Goal: Task Accomplishment & Management: Complete application form

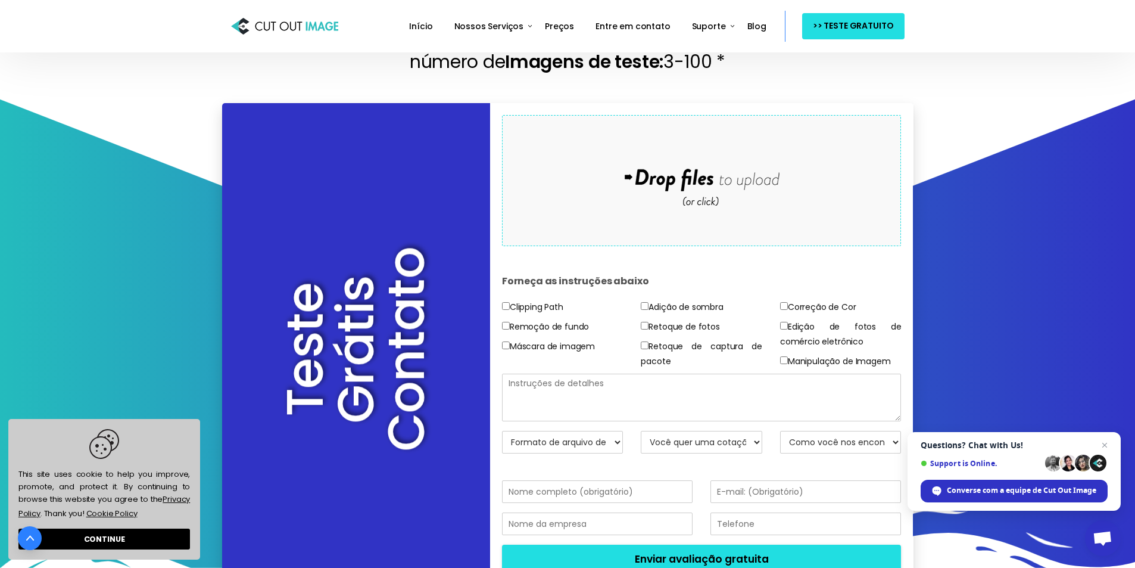
scroll to position [179, 0]
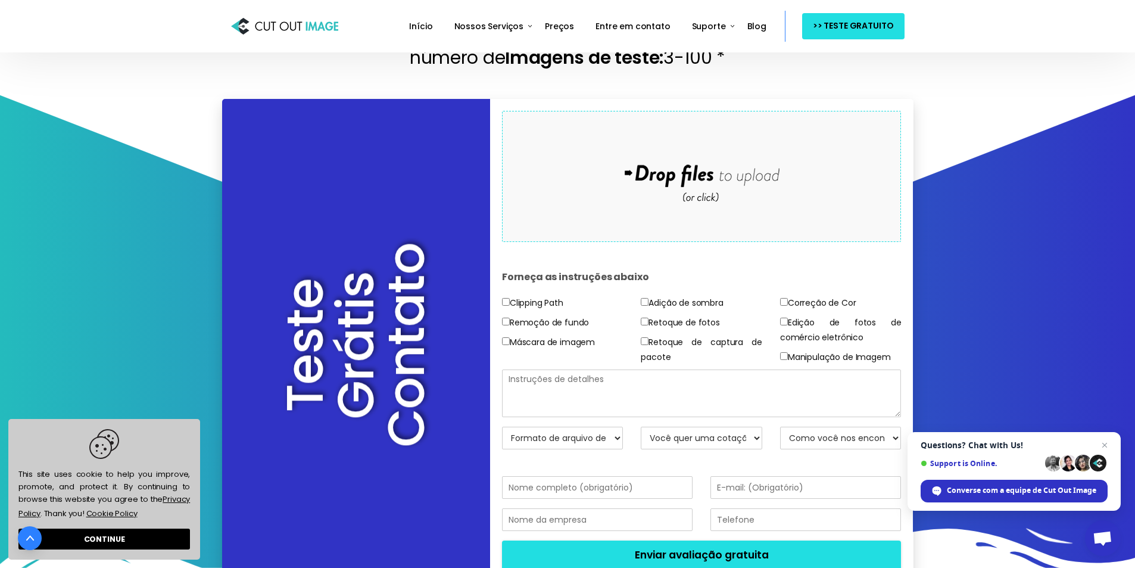
click at [691, 198] on div "Drop files here to upload" at bounding box center [701, 176] width 255 height 73
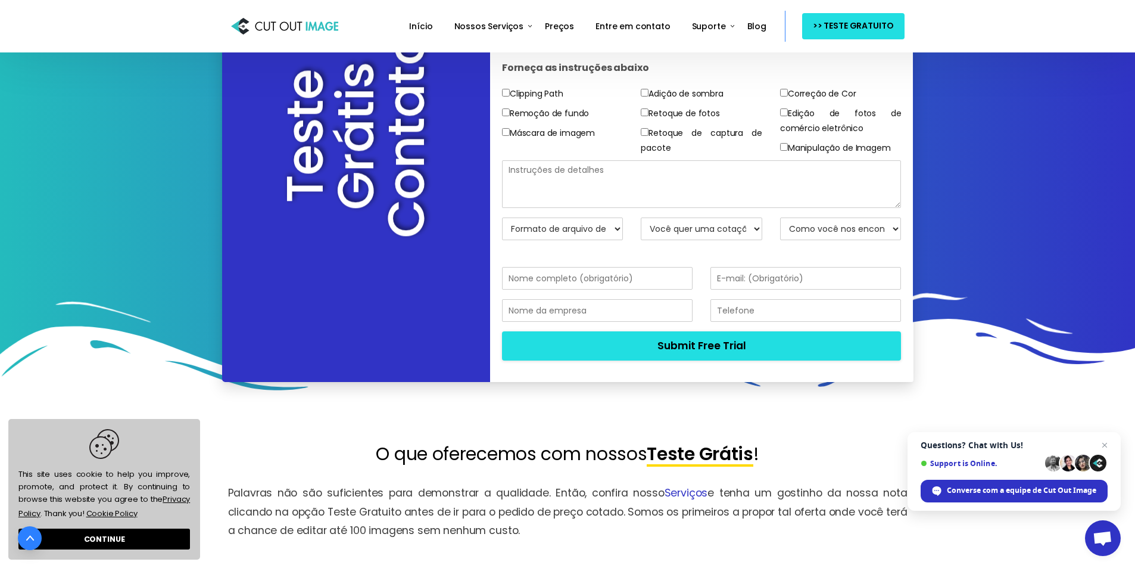
scroll to position [417, 0]
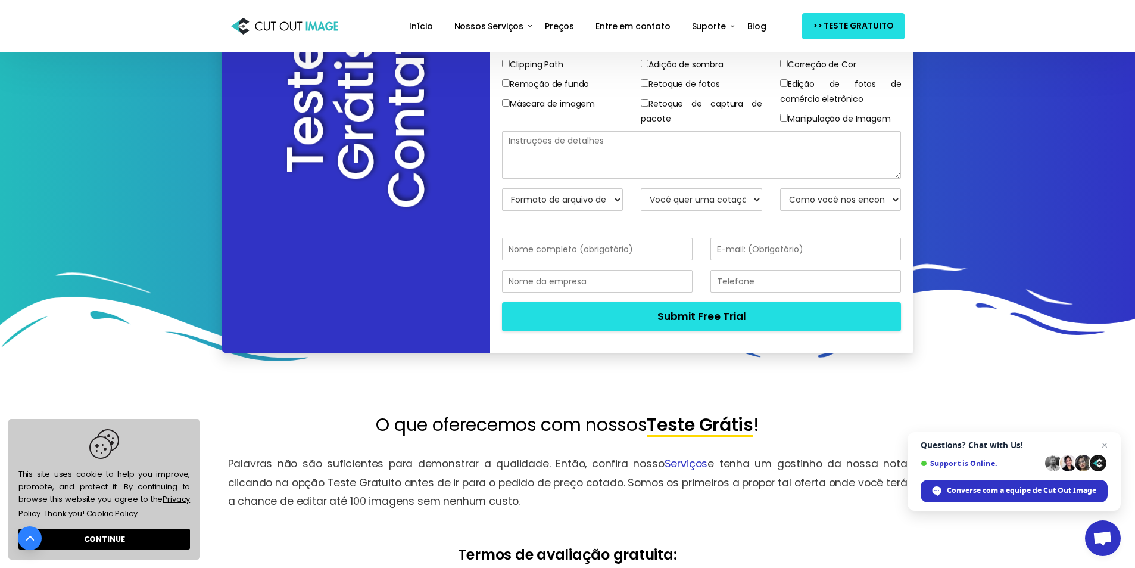
click at [599, 206] on select "Formato de arquivo de retorno JPG - BG Branco PNG - BG transparente PSD - Másca…" at bounding box center [563, 199] width 122 height 23
select select "JPG w/ White BG"
click at [502, 188] on select "Formato de arquivo de retorno JPG - BG Branco PNG - BG transparente PSD - Másca…" at bounding box center [563, 199] width 122 height 23
click at [733, 203] on select "Você quer uma cotação? Não, apenas imagens de teste Sim, cotação por favor" at bounding box center [702, 199] width 122 height 23
select select "No"
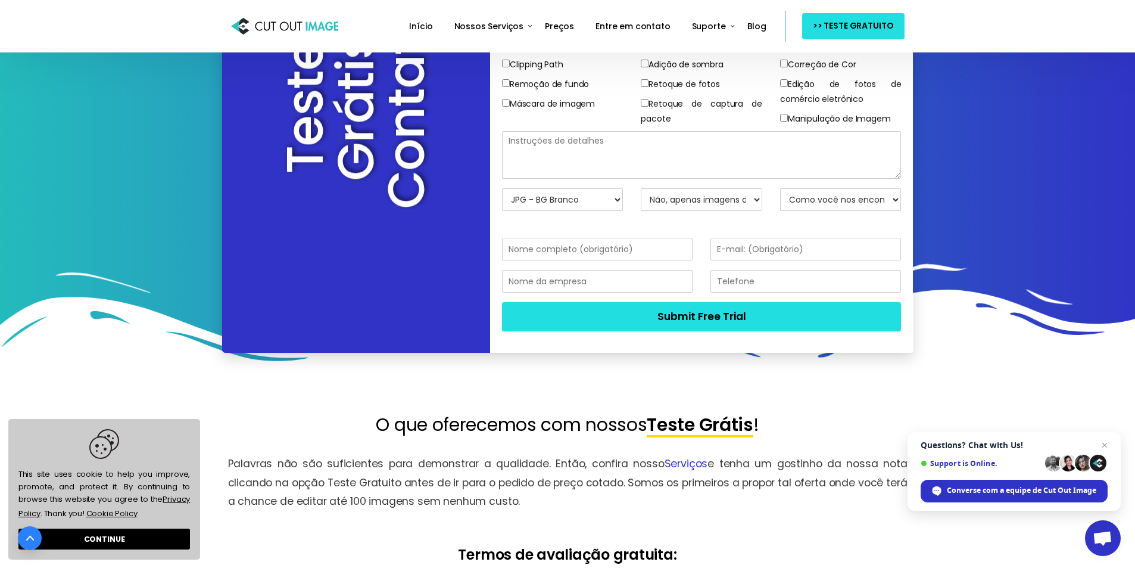
click at [641, 188] on select "Você quer uma cotação? Não, apenas imagens de teste Sim, cotação por favor" at bounding box center [702, 199] width 122 height 23
click at [892, 204] on select "Como você nos encontrou? Envie um e-mail para Mecanismo de busca Amigo / Colega…" at bounding box center [841, 199] width 122 height 23
select select "Friend/Colleague"
click at [780, 188] on select "Como você nos encontrou? Envie um e-mail para Mecanismo de busca Amigo / Colega…" at bounding box center [841, 199] width 122 height 23
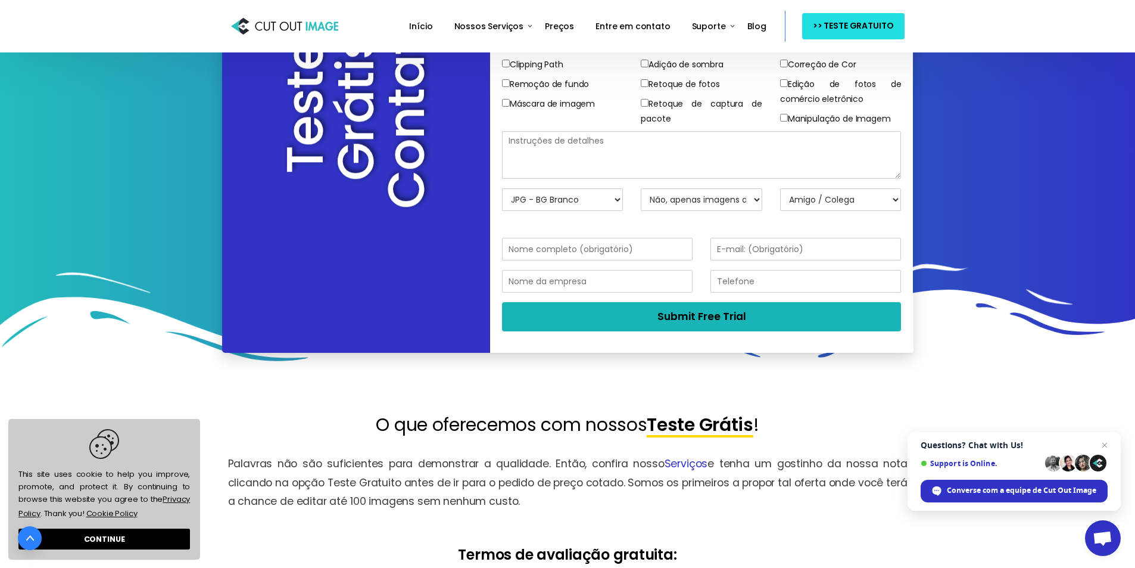
click at [768, 321] on button "Submit Free Trial" at bounding box center [702, 316] width 400 height 29
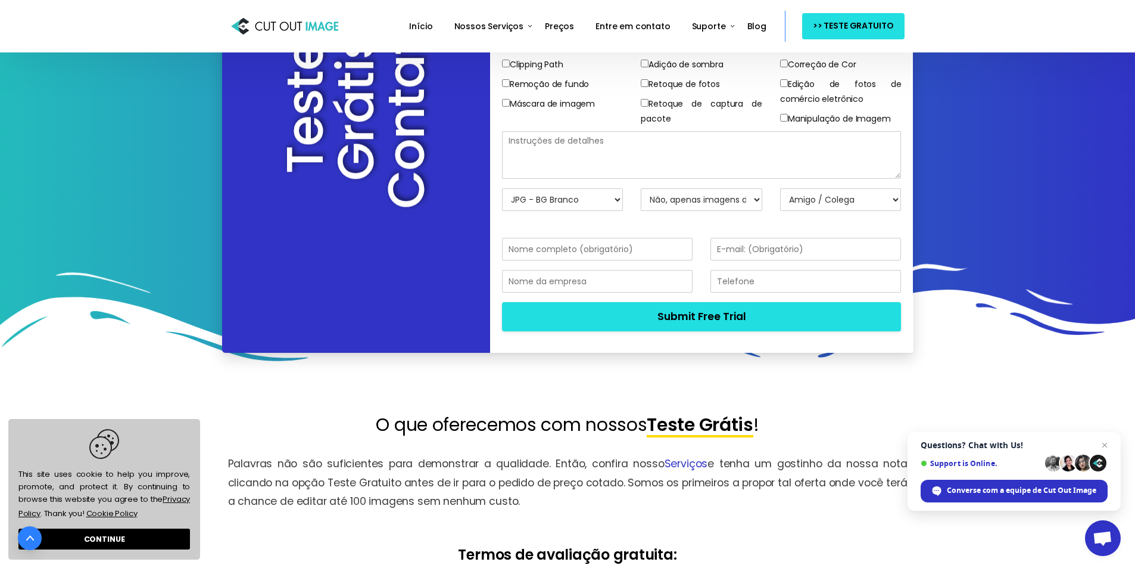
click at [674, 152] on textarea at bounding box center [702, 155] width 400 height 48
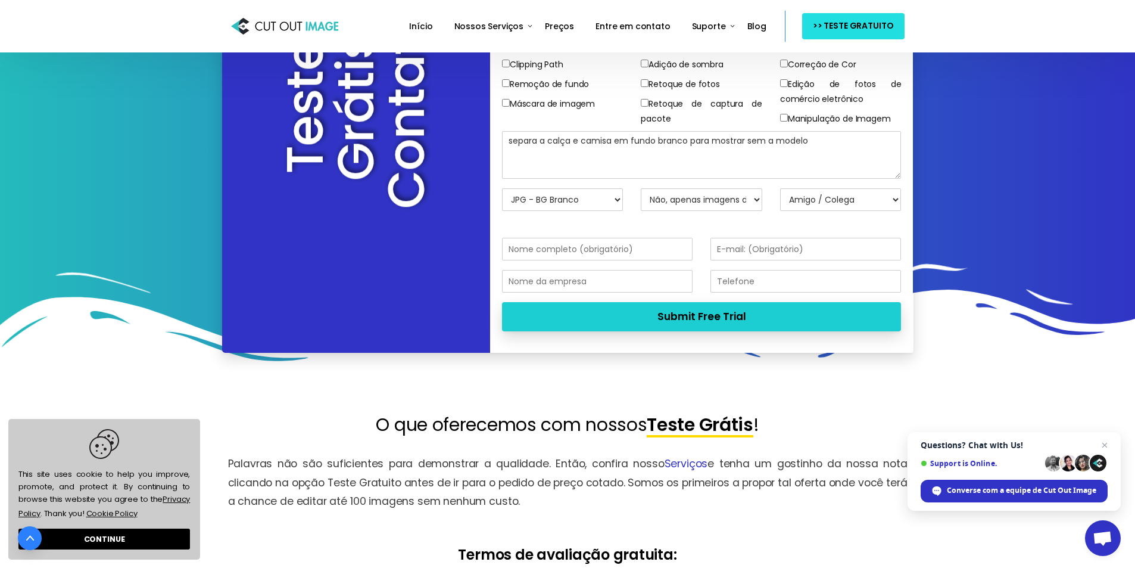
type textarea "separa a calça e camisa em fundo branco para mostrar sem a modelo"
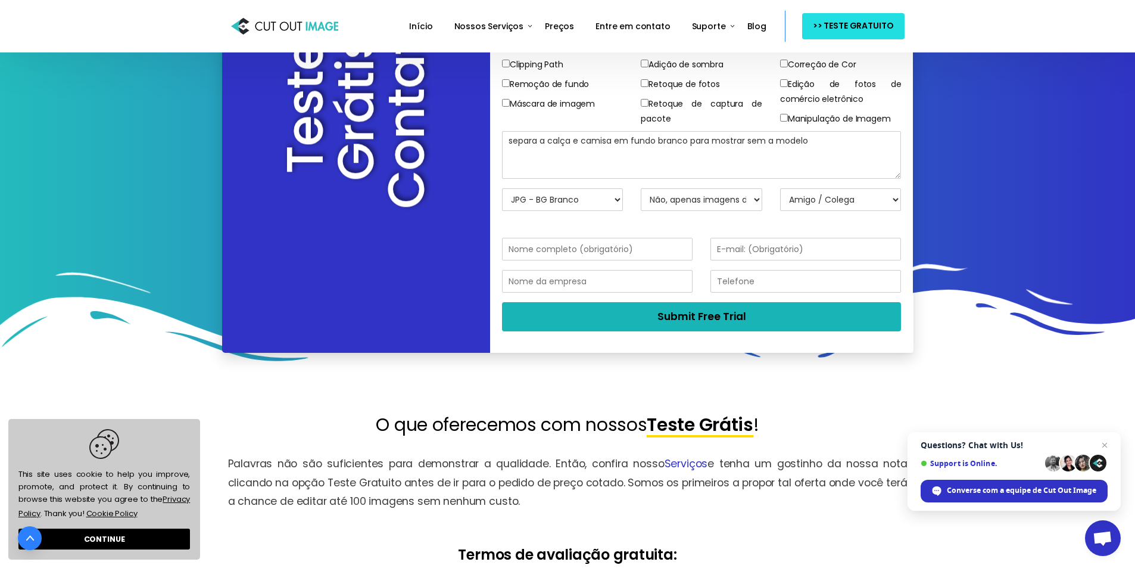
click at [756, 316] on button "Submit Free Trial" at bounding box center [702, 316] width 400 height 29
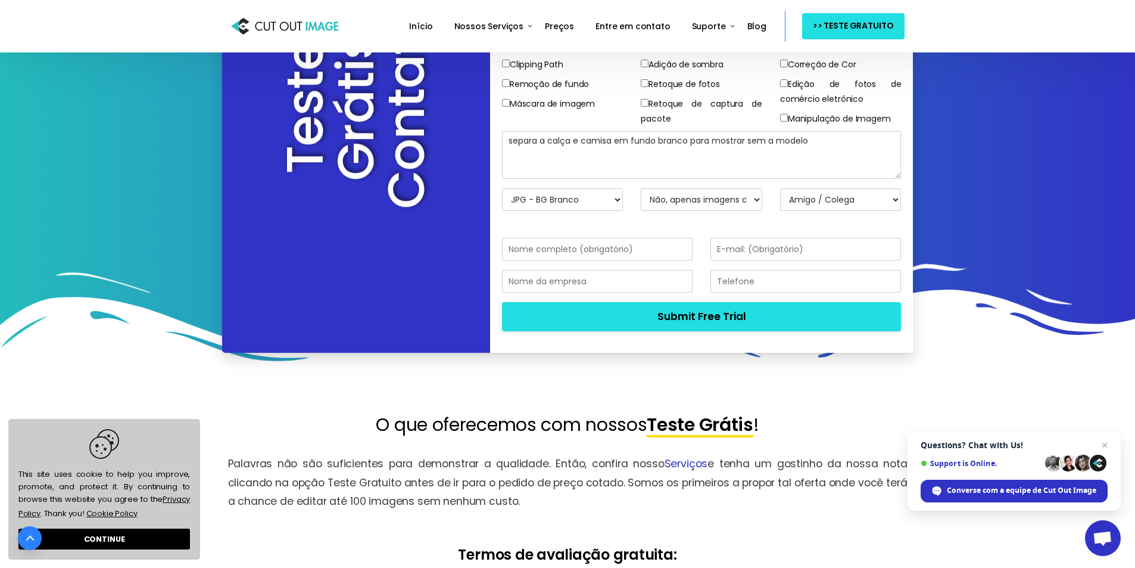
click at [653, 251] on input "text" at bounding box center [597, 249] width 191 height 23
type input "ananda"
click at [757, 247] on input "email" at bounding box center [806, 249] width 191 height 23
type input "[EMAIL_ADDRESS][DOMAIN_NAME]"
click at [622, 281] on input "text" at bounding box center [597, 281] width 191 height 23
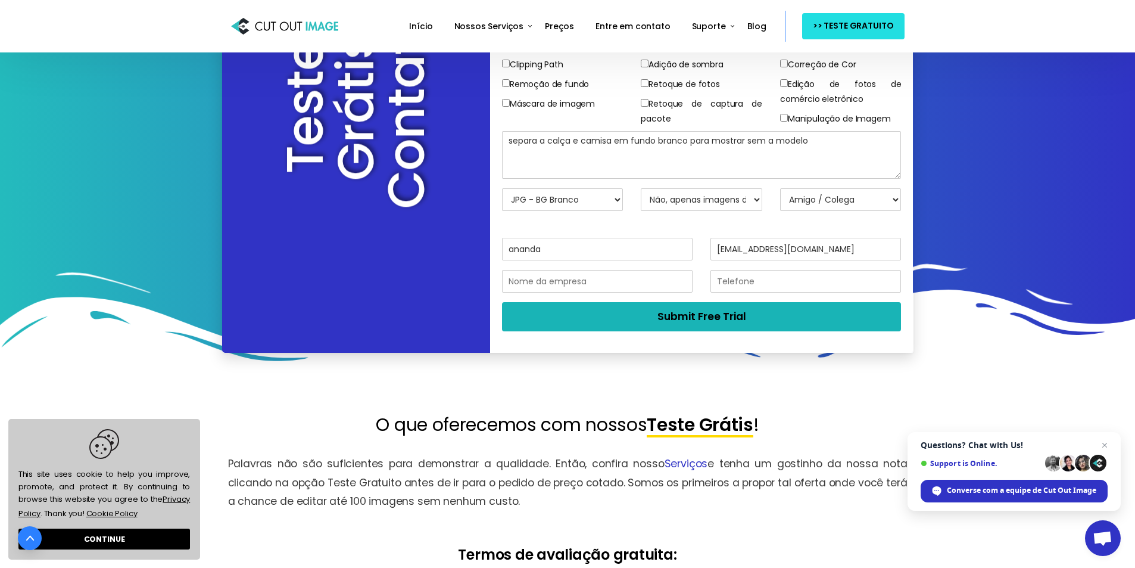
click at [687, 324] on button "Submit Free Trial" at bounding box center [702, 316] width 400 height 29
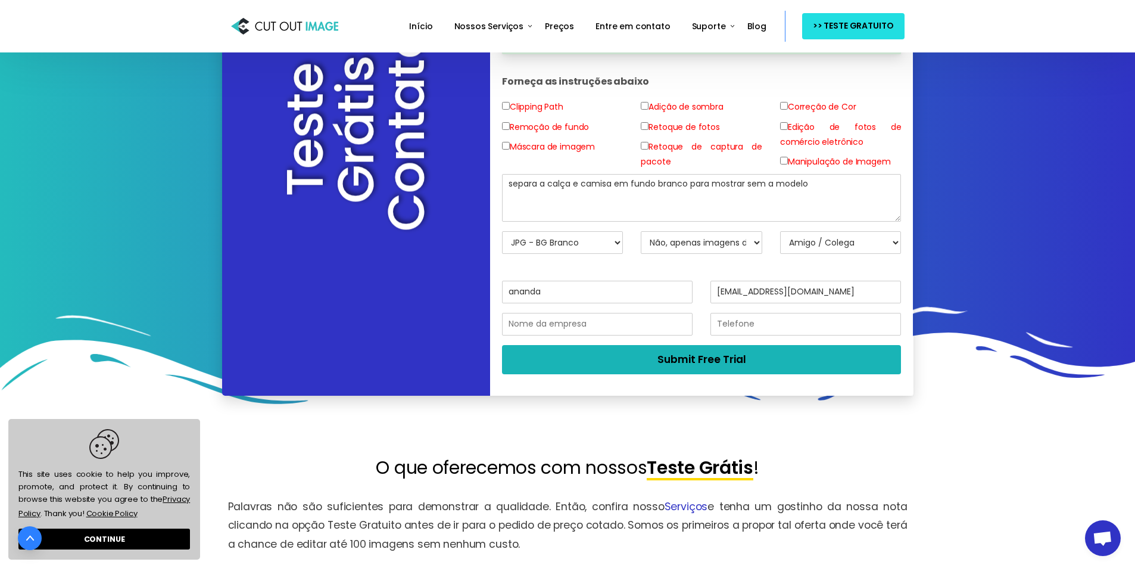
scroll to position [421, 0]
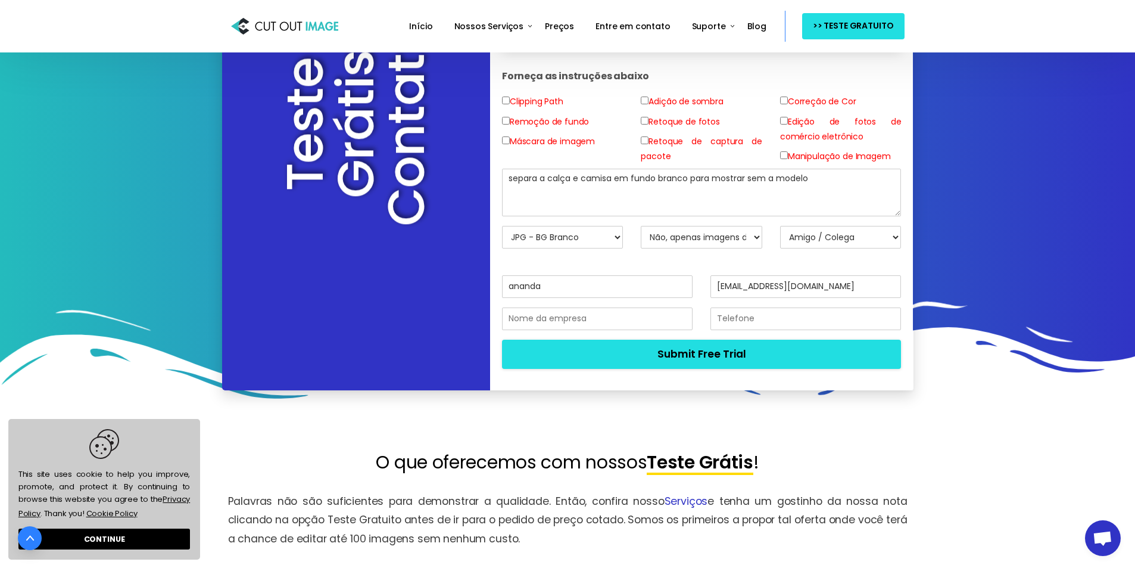
click at [506, 120] on input"] "Remoção de fundo" at bounding box center [506, 121] width 8 height 8
checkbox input"] "true"
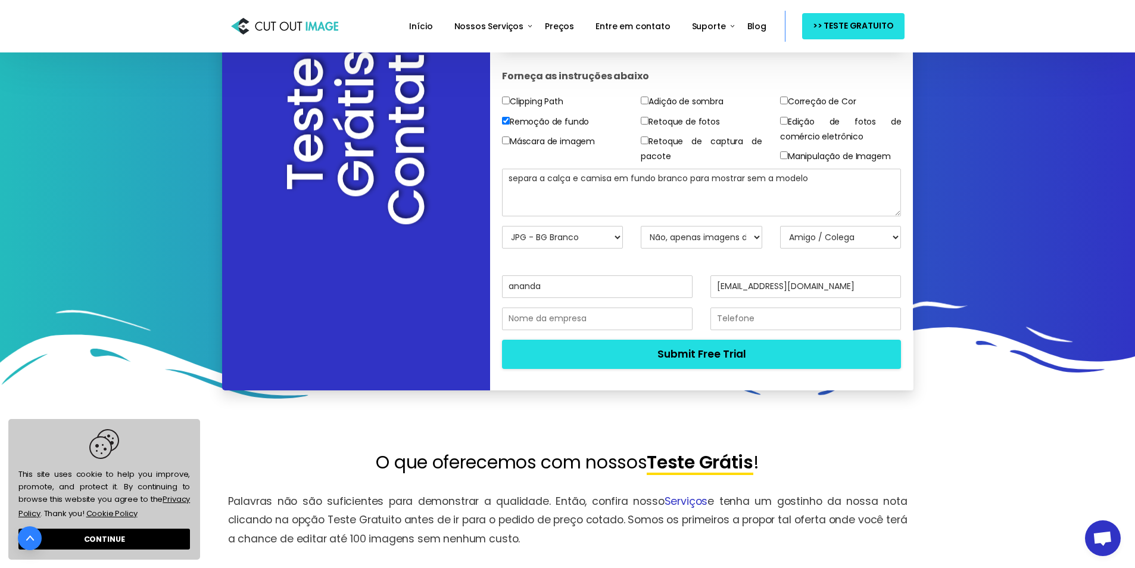
click at [644, 100] on input"] "Adição de sombra" at bounding box center [645, 100] width 8 height 8
checkbox input"] "true"
click at [645, 123] on input"] "Retoque de fotos" at bounding box center [645, 121] width 8 height 8
checkbox input"] "true"
click at [781, 93] on h4 "Forneça as instruções abaixo" at bounding box center [702, 76] width 400 height 36
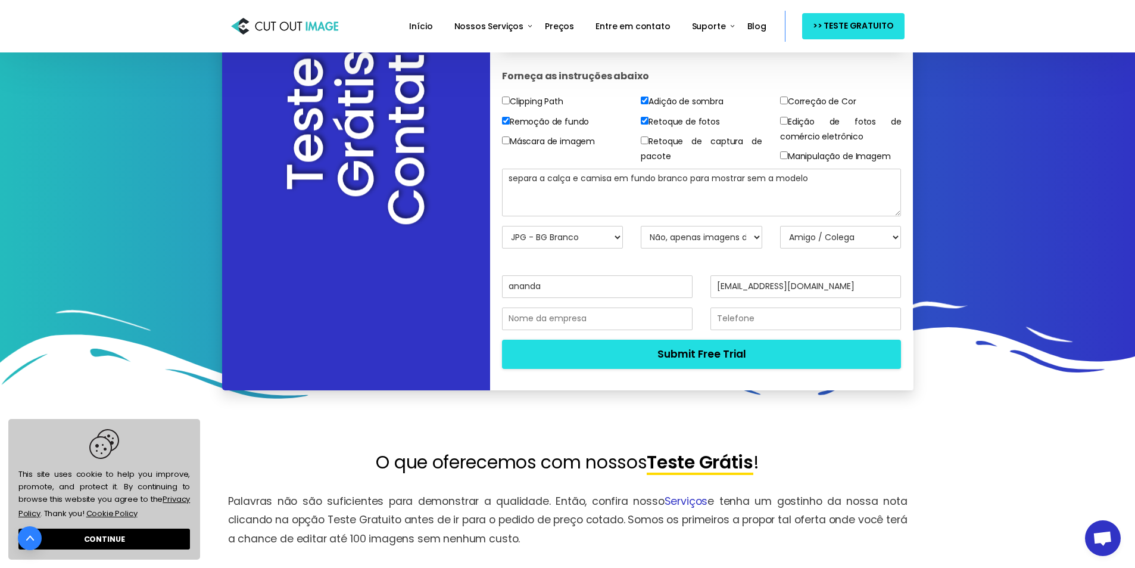
drag, startPoint x: 786, startPoint y: 99, endPoint x: 781, endPoint y: 133, distance: 33.8
click at [786, 105] on label "Correção de Cor" at bounding box center [818, 101] width 76 height 15
click at [786, 104] on input"] "Correção de Cor" at bounding box center [784, 100] width 8 height 8
checkbox input"] "true"
drag, startPoint x: 785, startPoint y: 114, endPoint x: 786, endPoint y: 139, distance: 24.5
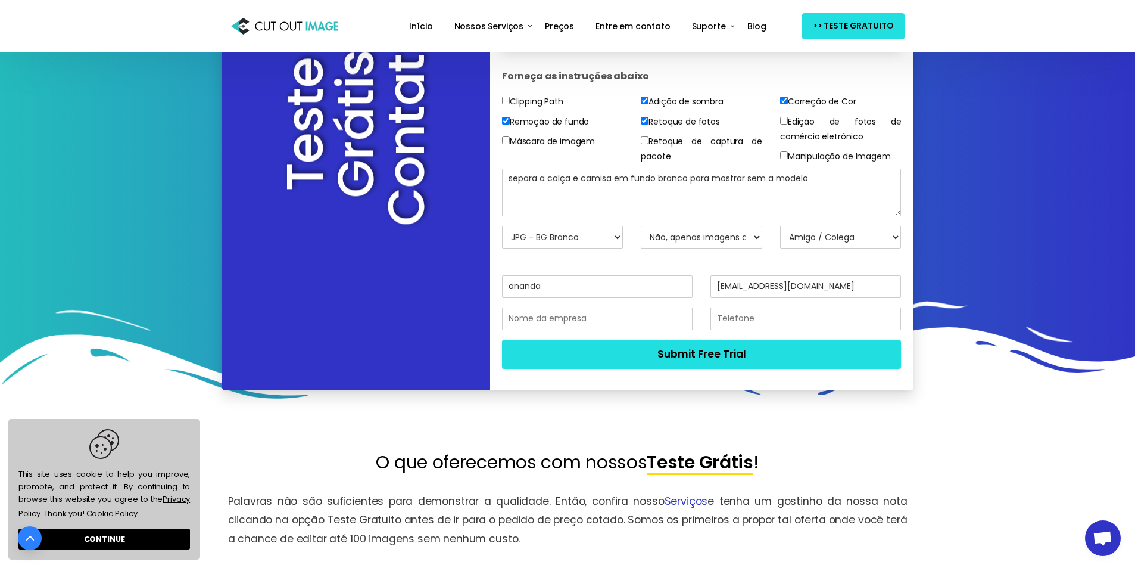
click at [787, 129] on label "Edição de fotos de comércio eletrônico" at bounding box center [841, 129] width 122 height 30
click at [0, 0] on lt-div at bounding box center [0, 0] width 0 height 0
click at [0, 0] on lt-div "S epara" at bounding box center [0, 0] width 0 height 0
type textarea "Separa a calça e camisa em fundo branco para mostrar sem a modelo"
click at [980, 389] on icon at bounding box center [567, 349] width 1136 height 142
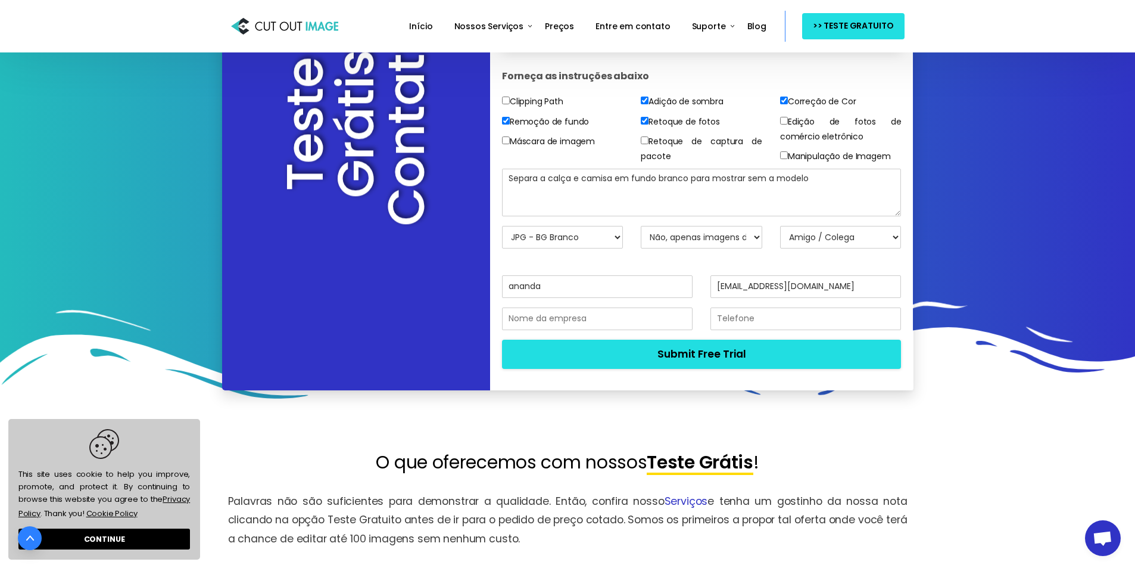
click at [599, 323] on input "text" at bounding box center [597, 318] width 191 height 23
type input "closet santa maria"
click at [743, 323] on input "text" at bounding box center [806, 318] width 191 height 23
type input "619991742811"
click at [502, 340] on button "Submit Free Trial" at bounding box center [702, 354] width 400 height 29
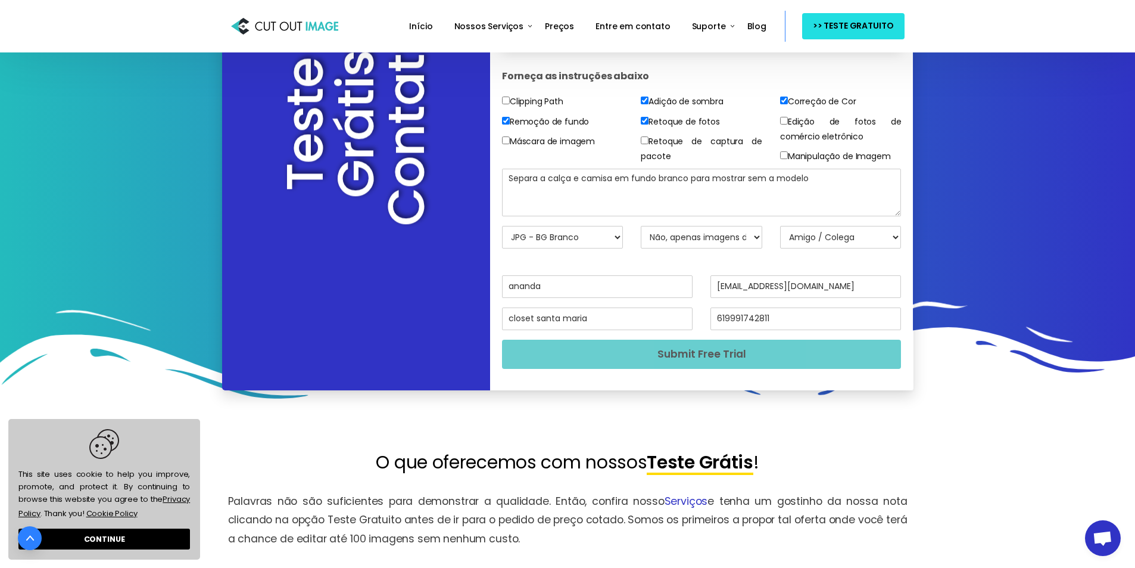
click at [818, 351] on button "Submit Free Trial" at bounding box center [702, 354] width 400 height 29
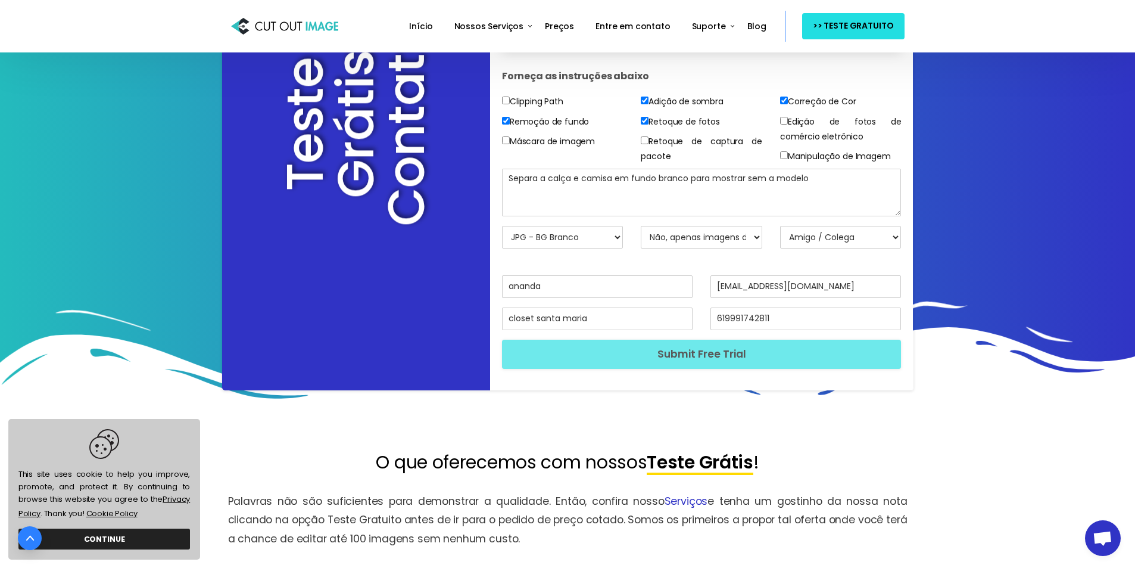
click at [127, 531] on link "CONTINUE" at bounding box center [104, 538] width 172 height 21
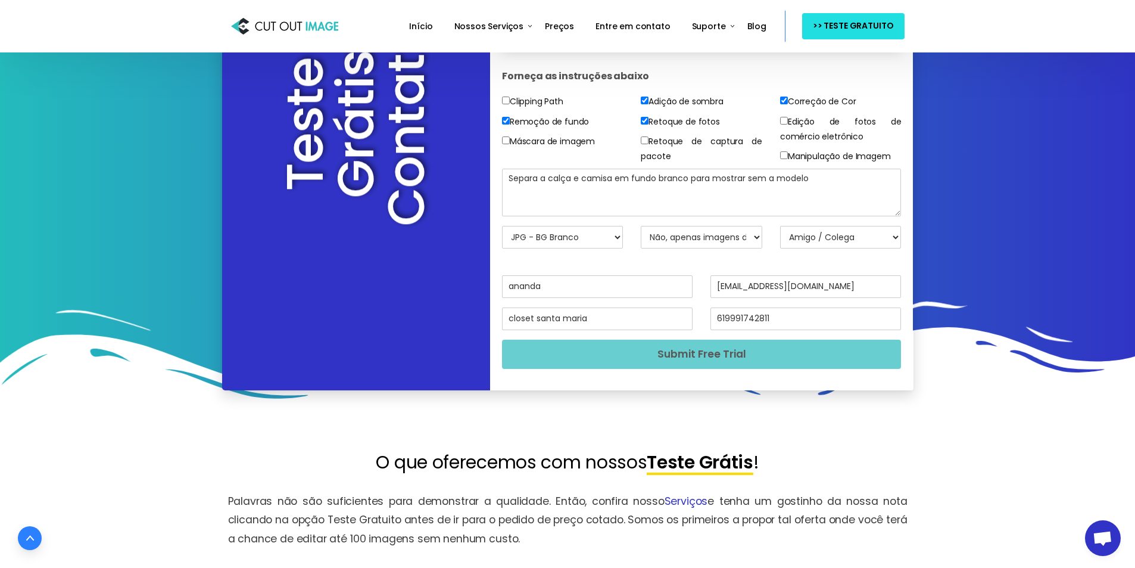
click at [646, 356] on button "Submit Free Trial" at bounding box center [702, 354] width 400 height 29
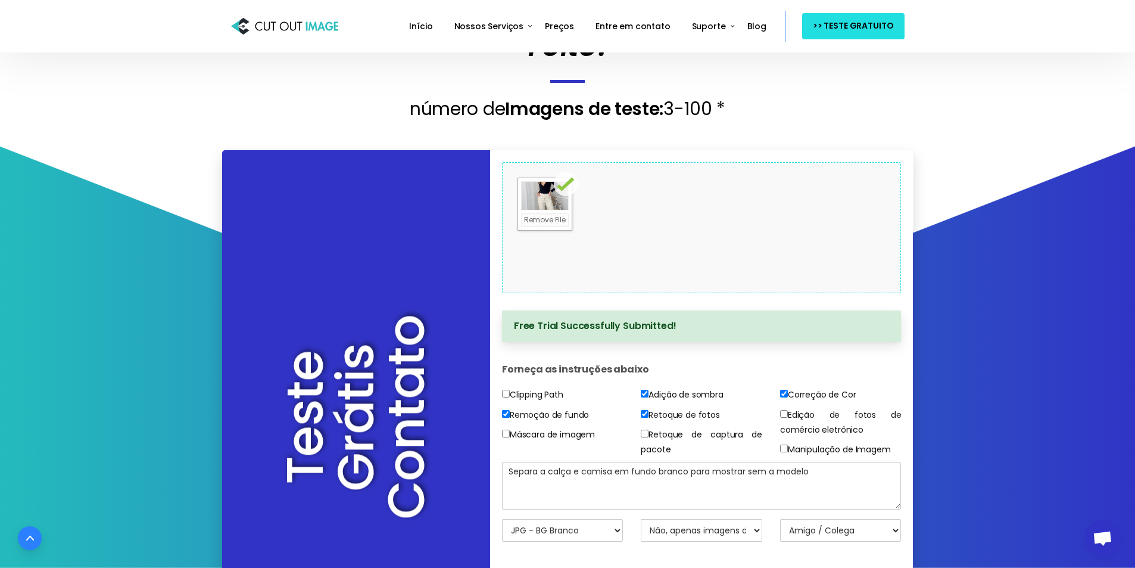
scroll to position [123, 0]
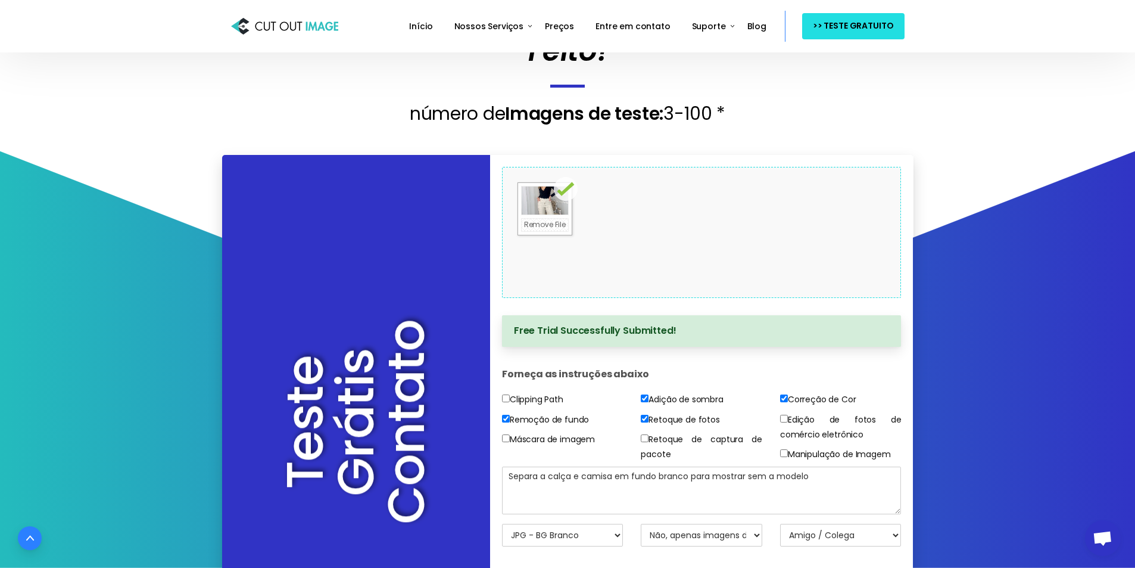
click at [755, 329] on div "Free Trial Successfully Submitted!" at bounding box center [702, 331] width 400 height 32
